Goal: Information Seeking & Learning: Find contact information

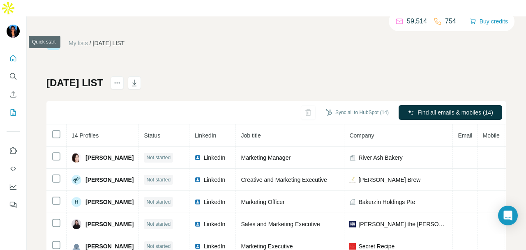
click at [9, 54] on icon "Quick start" at bounding box center [13, 58] width 8 height 8
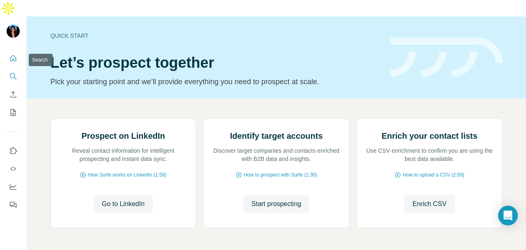
click at [11, 73] on icon "Search" at bounding box center [12, 75] width 5 height 5
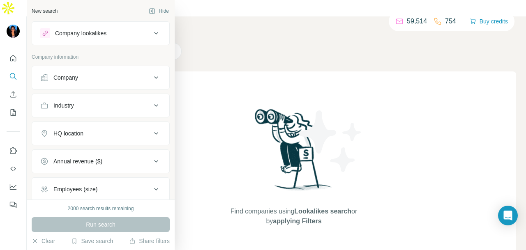
click at [44, 78] on icon at bounding box center [44, 78] width 8 height 8
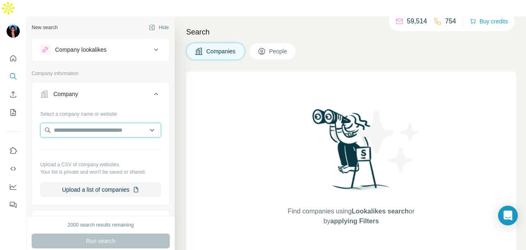
click at [75, 123] on input "text" at bounding box center [100, 130] width 121 height 15
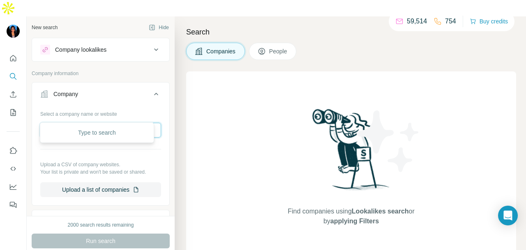
paste input "**********"
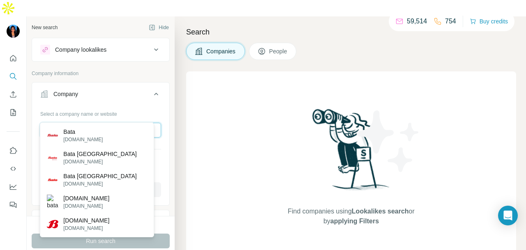
type input "**********"
click at [101, 138] on div "Bata [DOMAIN_NAME]" at bounding box center [97, 135] width 110 height 22
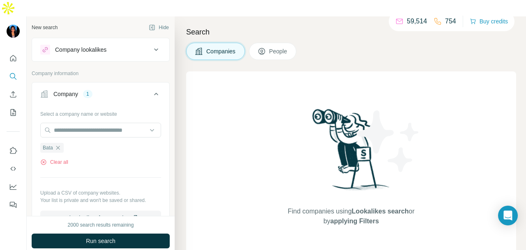
click at [119, 84] on button "Company 1" at bounding box center [100, 95] width 137 height 23
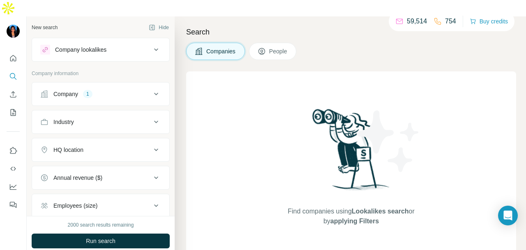
click at [119, 90] on div "Company 1" at bounding box center [95, 94] width 111 height 8
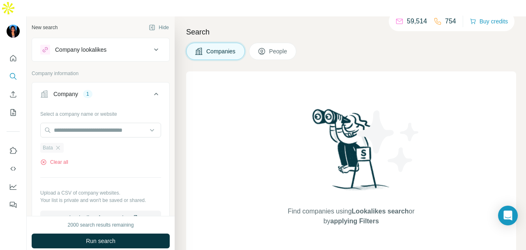
click at [53, 143] on div "Bata" at bounding box center [51, 148] width 23 height 10
click at [60, 145] on icon "button" at bounding box center [58, 148] width 7 height 7
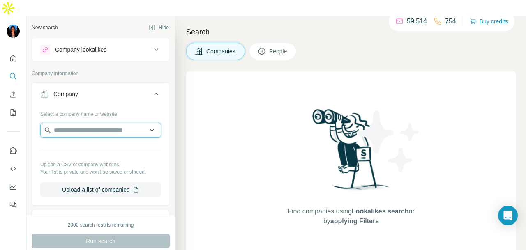
click at [66, 123] on input "text" at bounding box center [100, 130] width 121 height 15
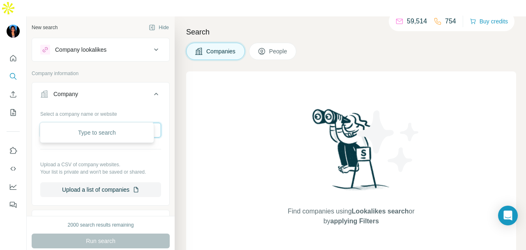
paste input "**********"
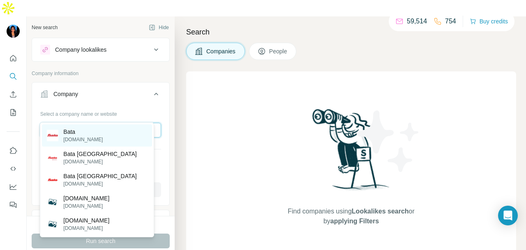
type input "**********"
click at [113, 133] on div "Bata [DOMAIN_NAME]" at bounding box center [97, 135] width 110 height 22
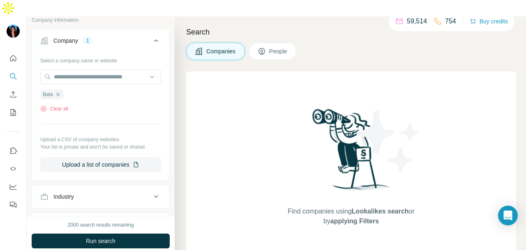
scroll to position [82, 0]
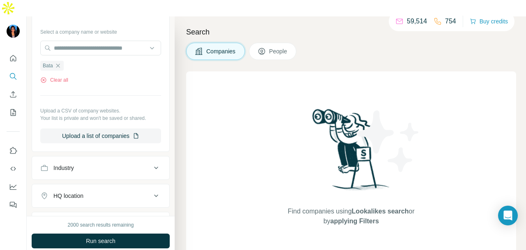
click at [122, 234] on button "Run search" at bounding box center [101, 241] width 138 height 15
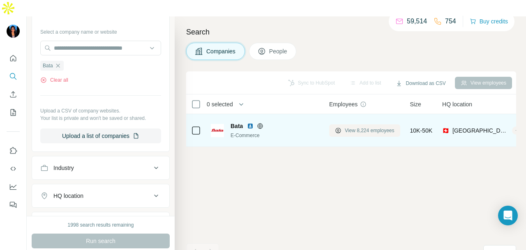
click at [378, 127] on span "View 8,224 employees" at bounding box center [370, 130] width 50 height 7
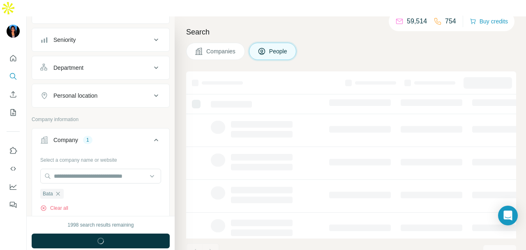
scroll to position [209, 0]
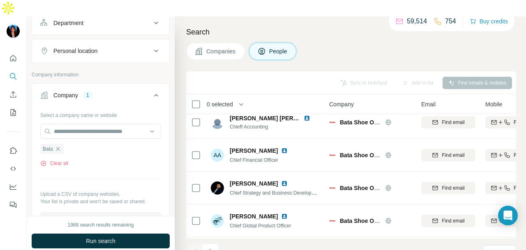
scroll to position [86, 0]
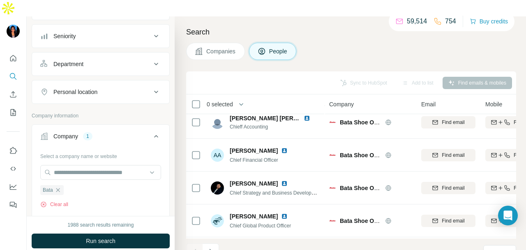
click at [138, 88] on div "Personal location" at bounding box center [95, 92] width 111 height 8
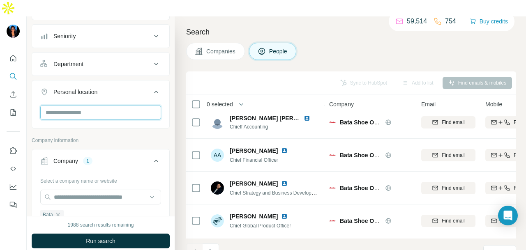
click at [120, 105] on input "text" at bounding box center [100, 112] width 121 height 15
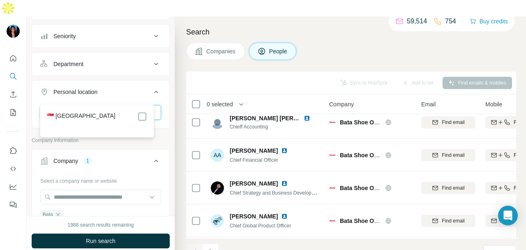
type input "****"
click at [146, 113] on div "🇸🇬 [GEOGRAPHIC_DATA]" at bounding box center [97, 121] width 110 height 30
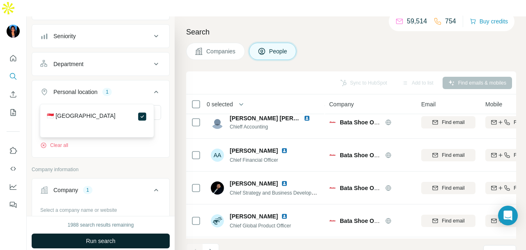
click at [148, 234] on button "Run search" at bounding box center [101, 241] width 138 height 15
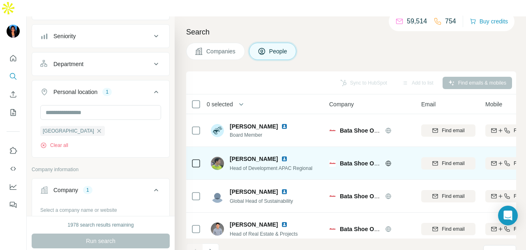
click at [281, 156] on img at bounding box center [284, 159] width 7 height 7
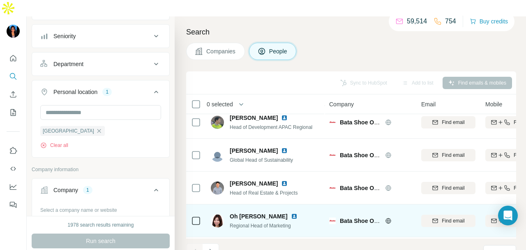
scroll to position [82, 0]
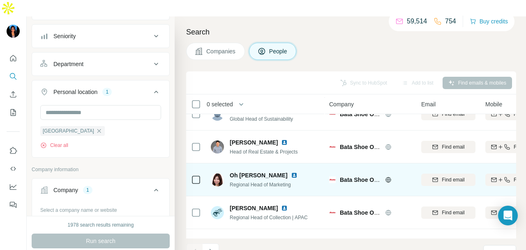
click at [291, 172] on img at bounding box center [294, 175] width 7 height 7
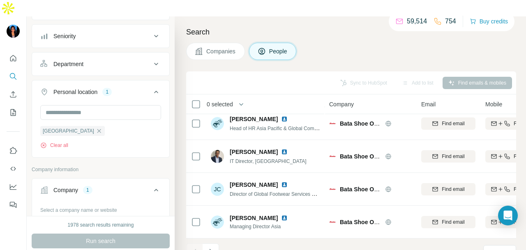
scroll to position [45, 0]
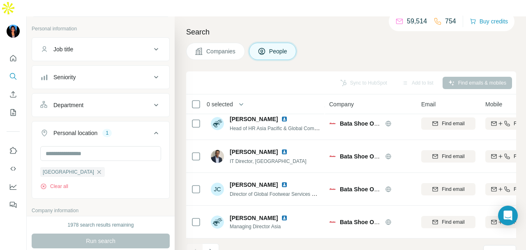
click at [99, 101] on div "Department" at bounding box center [95, 105] width 111 height 8
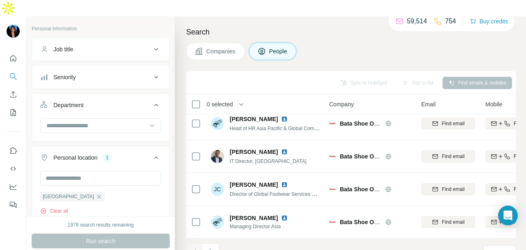
click at [99, 118] on div at bounding box center [100, 126] width 121 height 16
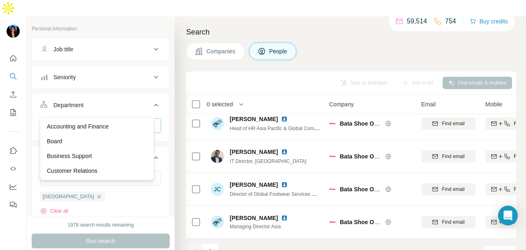
click at [99, 119] on div at bounding box center [96, 126] width 101 height 14
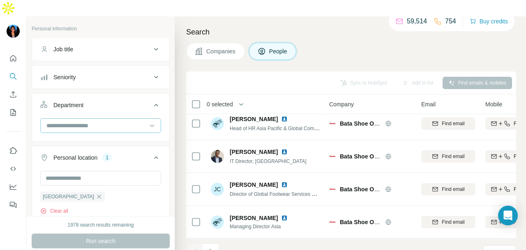
click at [99, 121] on input at bounding box center [96, 125] width 101 height 9
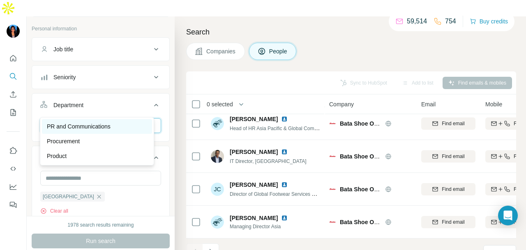
type input "**"
click at [101, 129] on p "PR and Communications" at bounding box center [79, 126] width 64 height 8
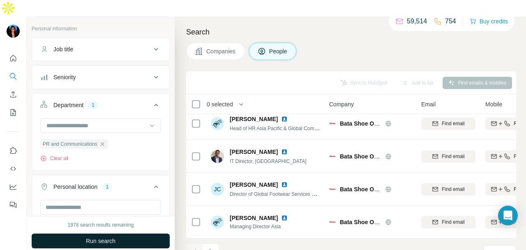
click at [124, 234] on button "Run search" at bounding box center [101, 241] width 138 height 15
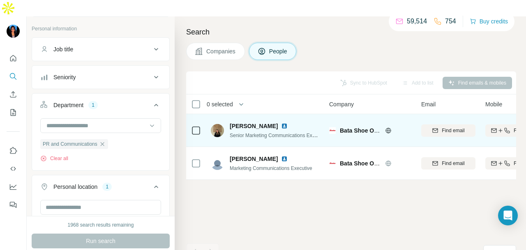
click at [281, 123] on img at bounding box center [284, 126] width 7 height 7
